Goal: Find specific page/section: Find specific page/section

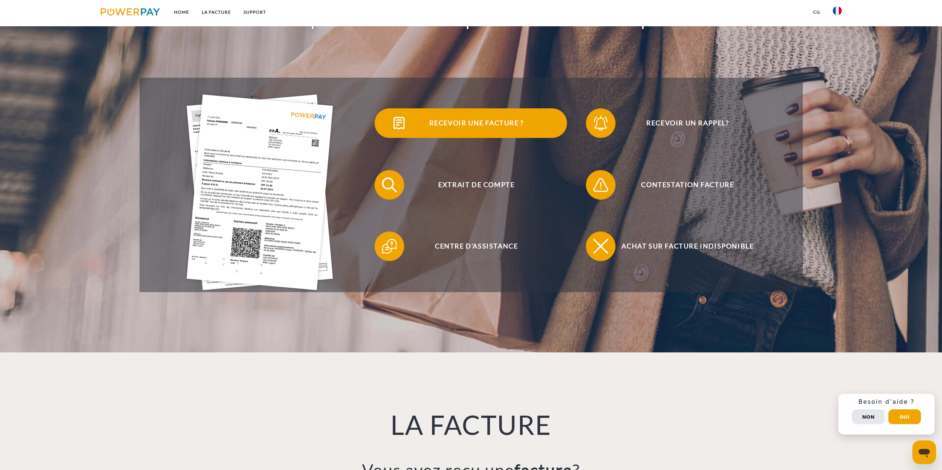
scroll to position [37, 0]
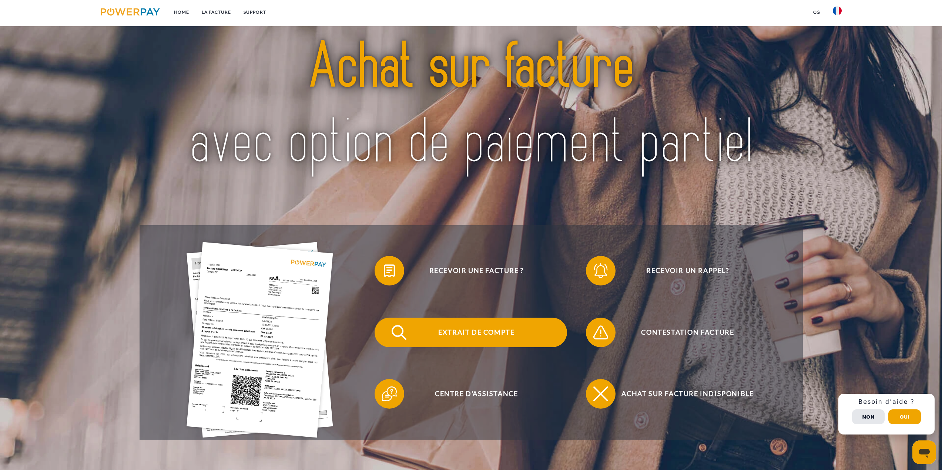
click at [498, 338] on span "Extrait de compte" at bounding box center [476, 333] width 181 height 30
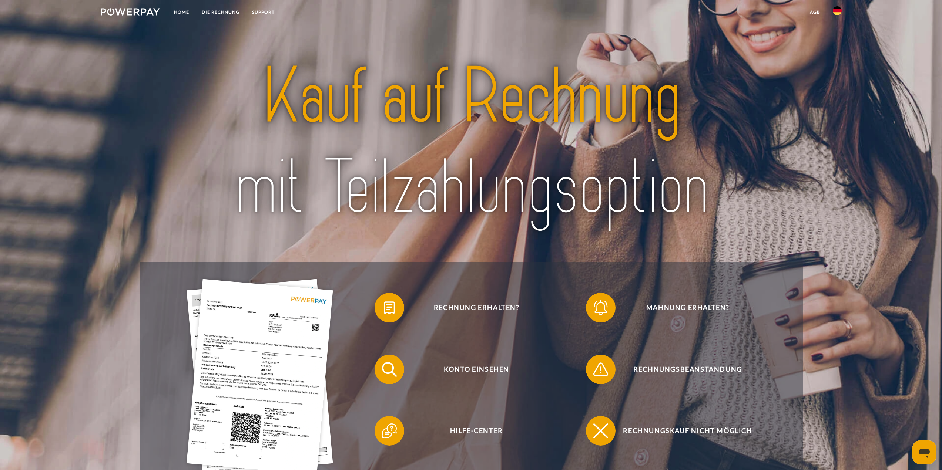
click at [837, 13] on img at bounding box center [837, 10] width 9 height 9
click at [839, 37] on img at bounding box center [837, 34] width 9 height 9
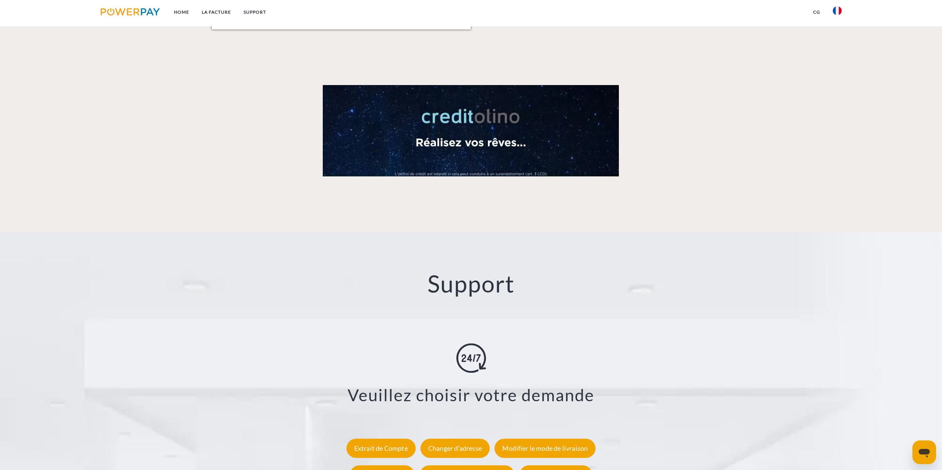
scroll to position [1236, 0]
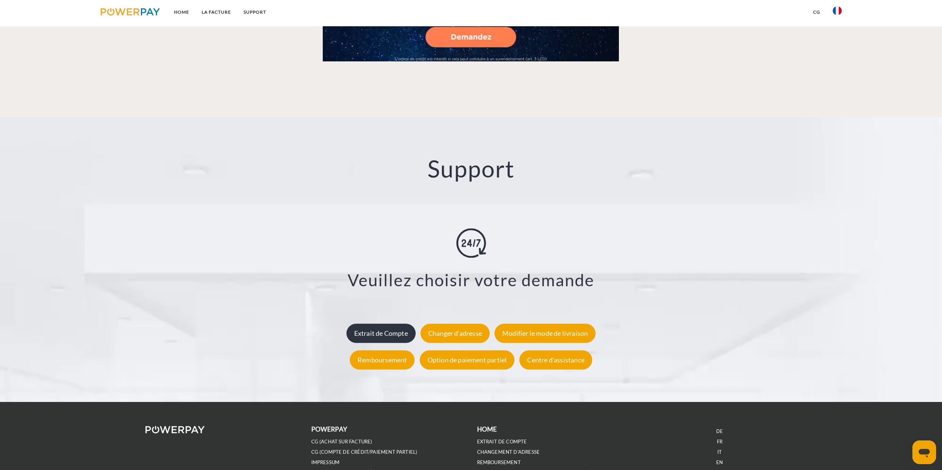
click at [381, 329] on div "Extrait de Compte" at bounding box center [380, 333] width 69 height 19
